Goal: Task Accomplishment & Management: Use online tool/utility

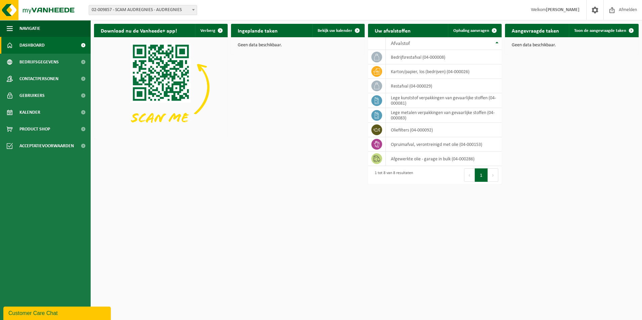
click at [192, 9] on span at bounding box center [193, 9] width 7 height 9
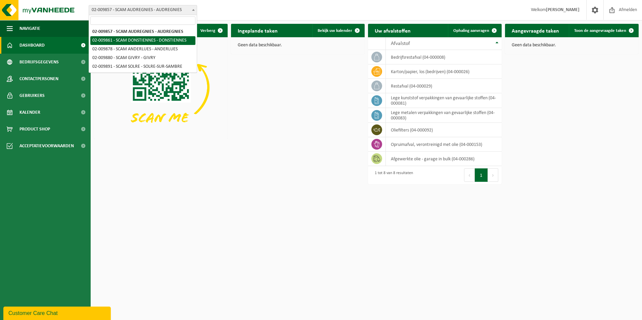
select select "1907"
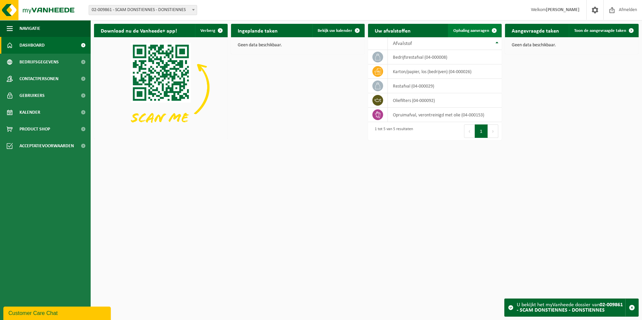
click at [483, 30] on span "Ophaling aanvragen" at bounding box center [471, 31] width 36 height 4
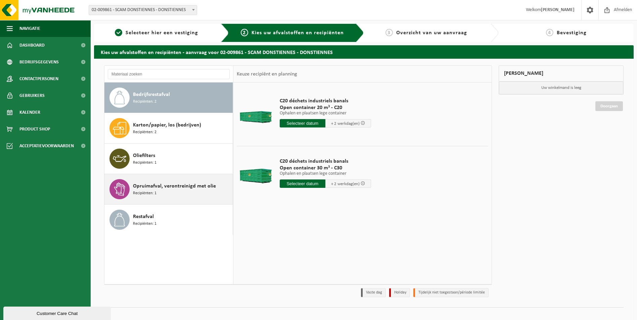
click at [162, 193] on div "Opruimafval, verontreinigd met olie Recipiënten: 1" at bounding box center [182, 189] width 98 height 20
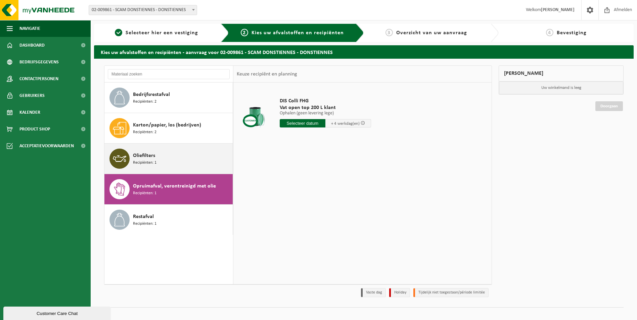
click at [163, 169] on div "Oliefilters Recipiënten: 1" at bounding box center [168, 159] width 129 height 30
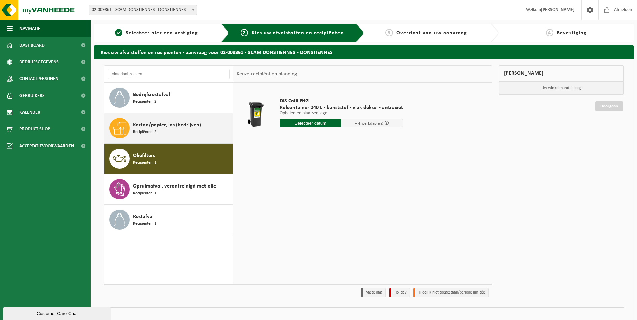
click at [164, 132] on div "Karton/papier, los (bedrijven) Recipiënten: 2" at bounding box center [182, 128] width 98 height 20
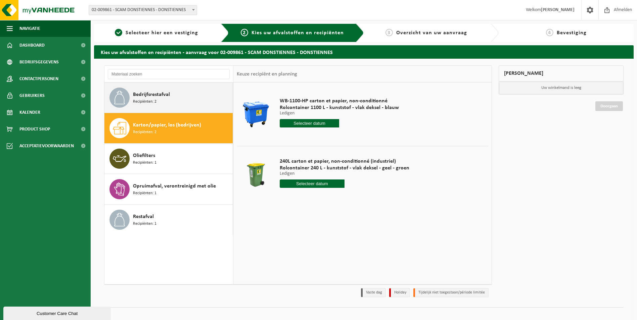
click at [168, 107] on div "Bedrijfsrestafval Recipiënten: 2" at bounding box center [182, 98] width 98 height 20
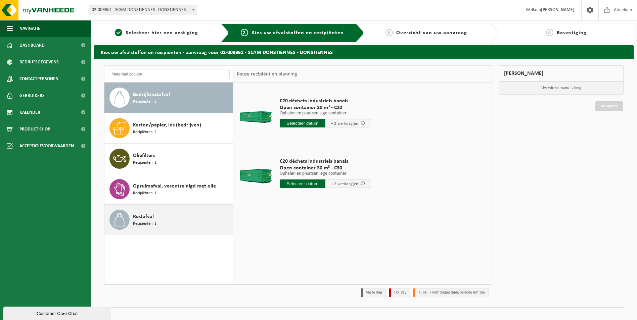
click at [153, 218] on div "Restafval Recipiënten: 1" at bounding box center [182, 220] width 98 height 20
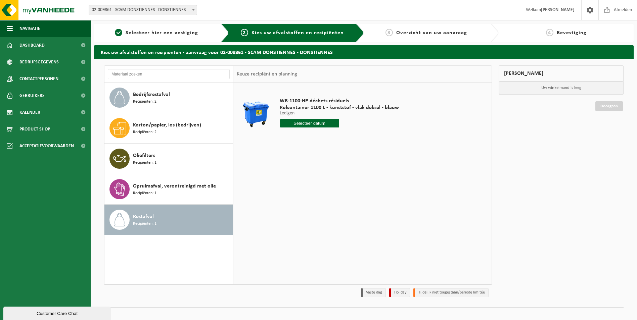
click at [311, 124] on input "text" at bounding box center [310, 123] width 60 height 8
click at [287, 205] on div "29" at bounding box center [286, 204] width 12 height 11
type input "Van 2025-09-29"
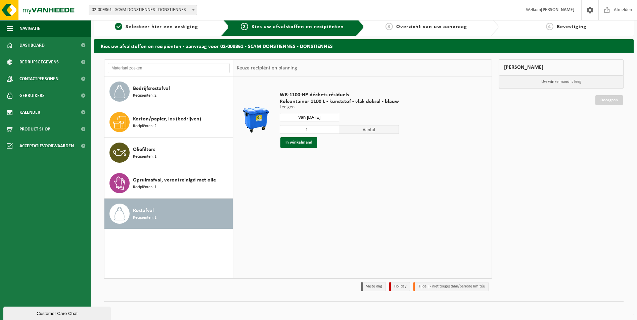
scroll to position [8, 0]
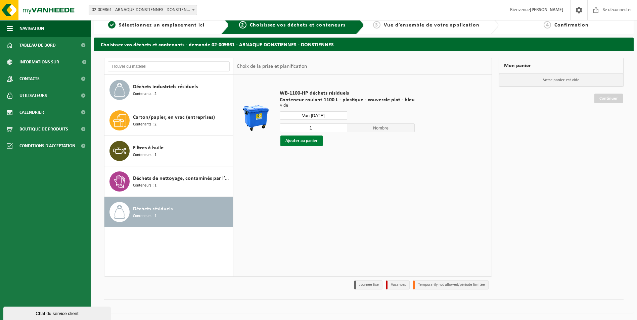
click at [308, 140] on button "Ajouter au panier" at bounding box center [301, 141] width 42 height 11
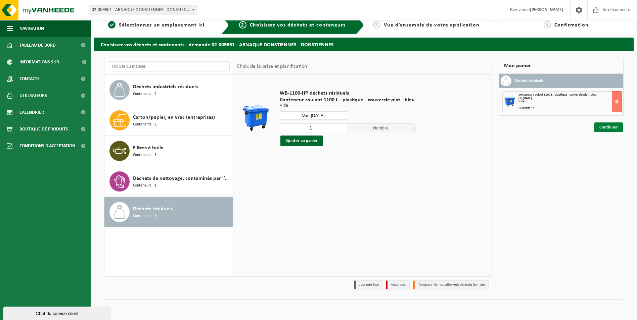
click at [608, 129] on link "Continuer" at bounding box center [608, 128] width 29 height 10
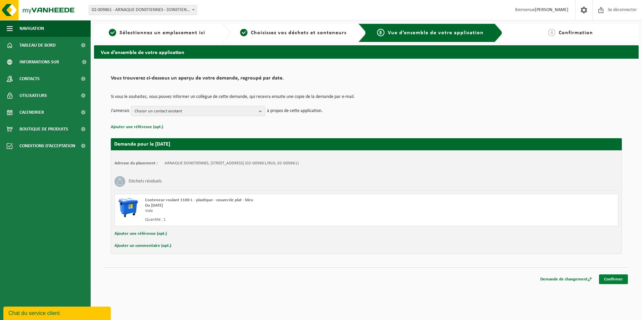
click at [614, 279] on link "Confirmer" at bounding box center [613, 280] width 29 height 10
